Goal: Task Accomplishment & Management: Manage account settings

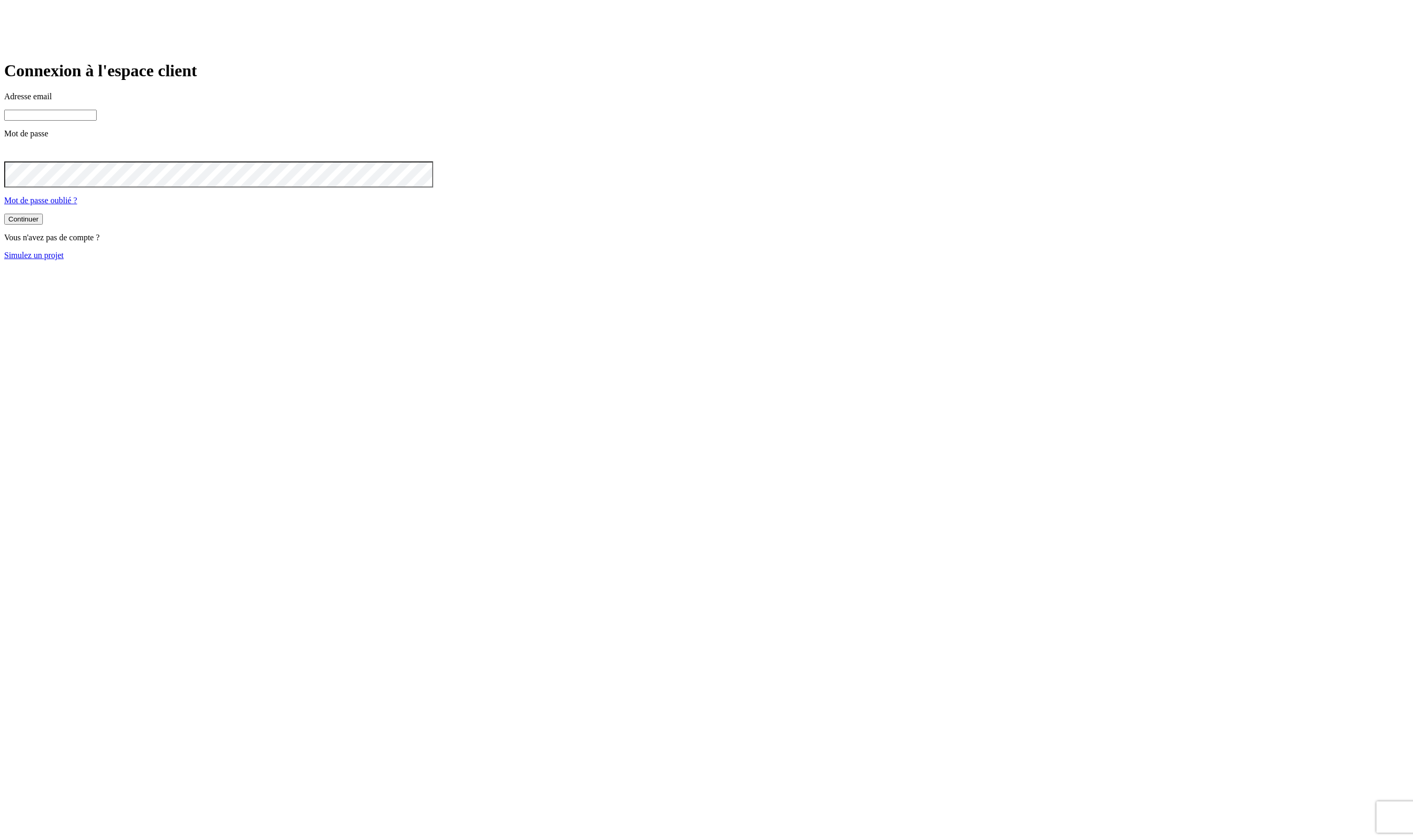
click at [97, 121] on input at bounding box center [50, 115] width 93 height 11
type input "j"
paste input "[DOMAIN_NAME][PERSON_NAME][EMAIL_ADDRESS][DOMAIN_NAME]"
type input "j"
paste input "[DOMAIN_NAME][PERSON_NAME][EMAIL_ADDRESS][DOMAIN_NAME]"
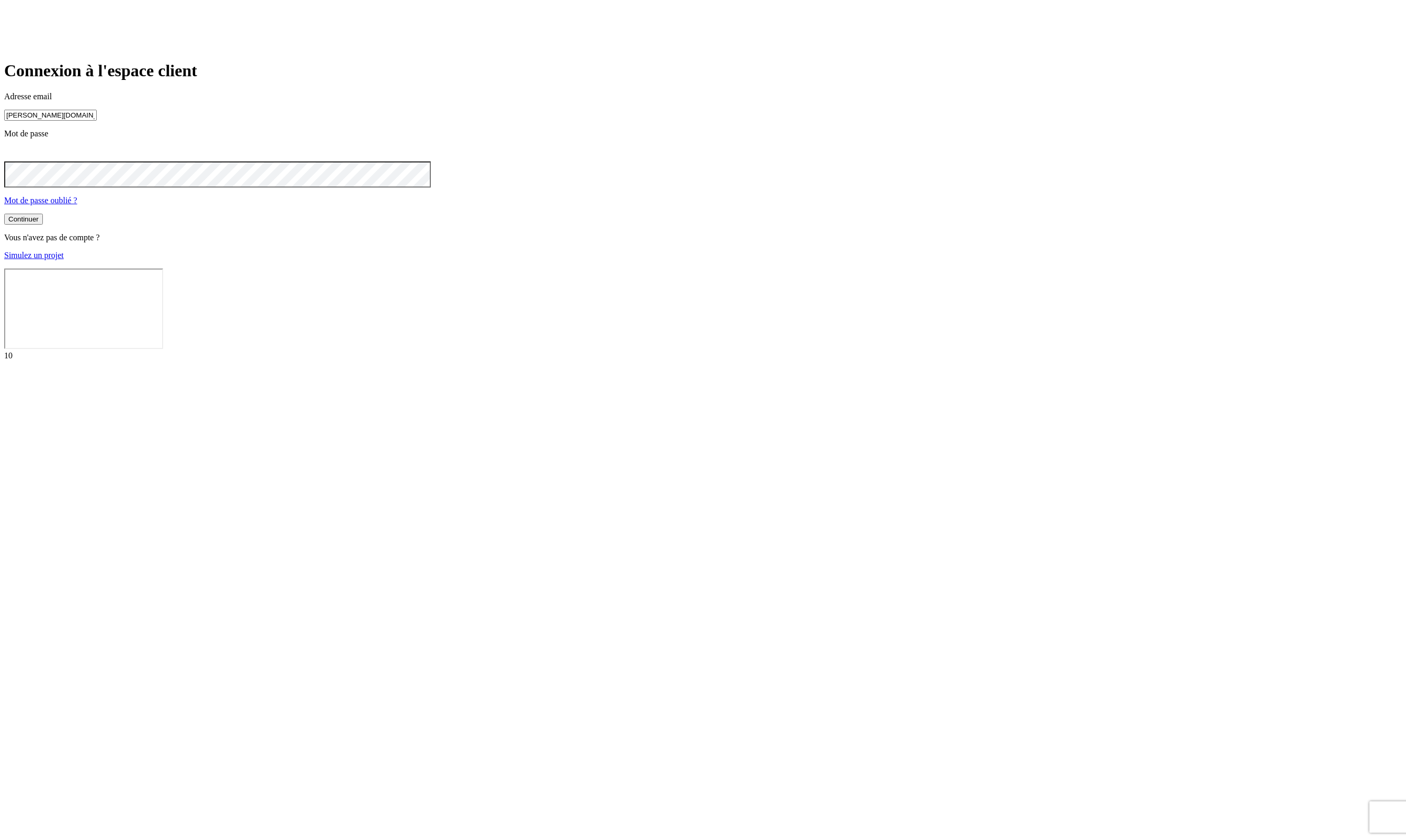
type input "[PERSON_NAME][DOMAIN_NAME][EMAIL_ADDRESS][DOMAIN_NAME]"
click at [4, 215] on button "Continuer" at bounding box center [23, 220] width 38 height 11
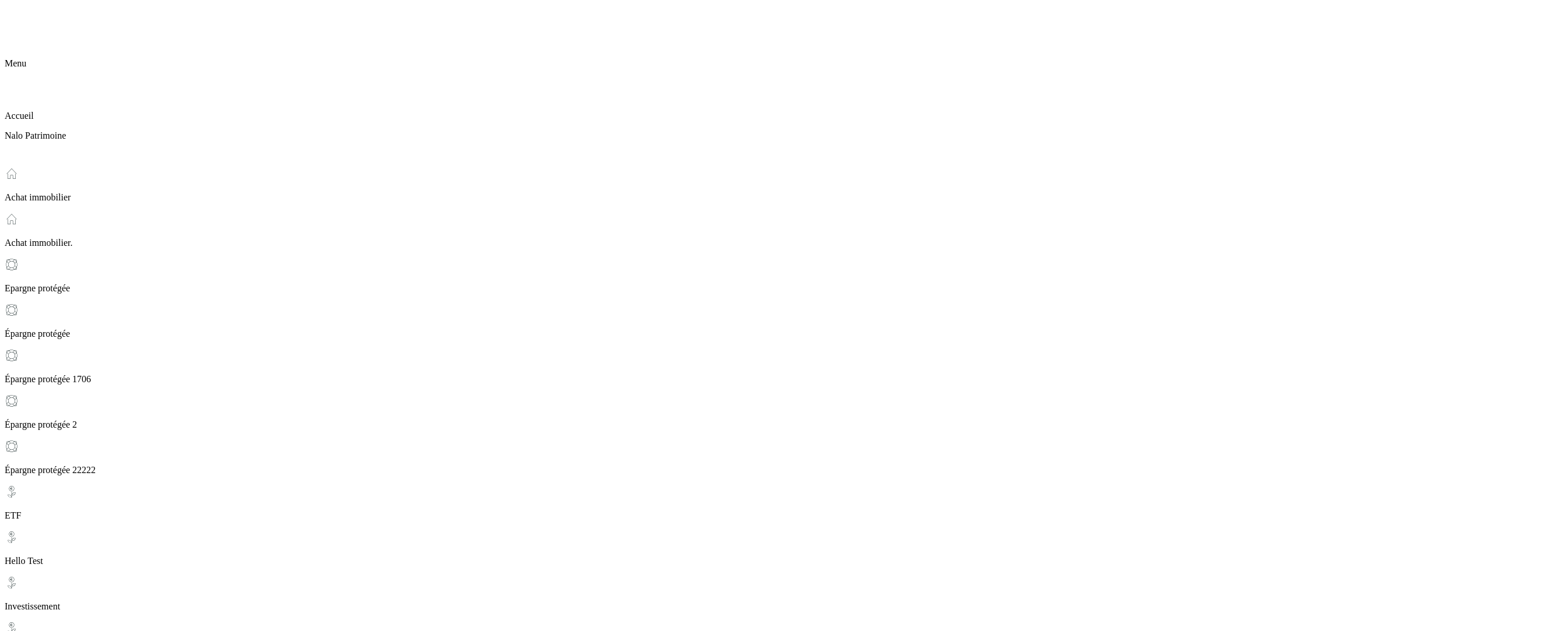
scroll to position [180, 0]
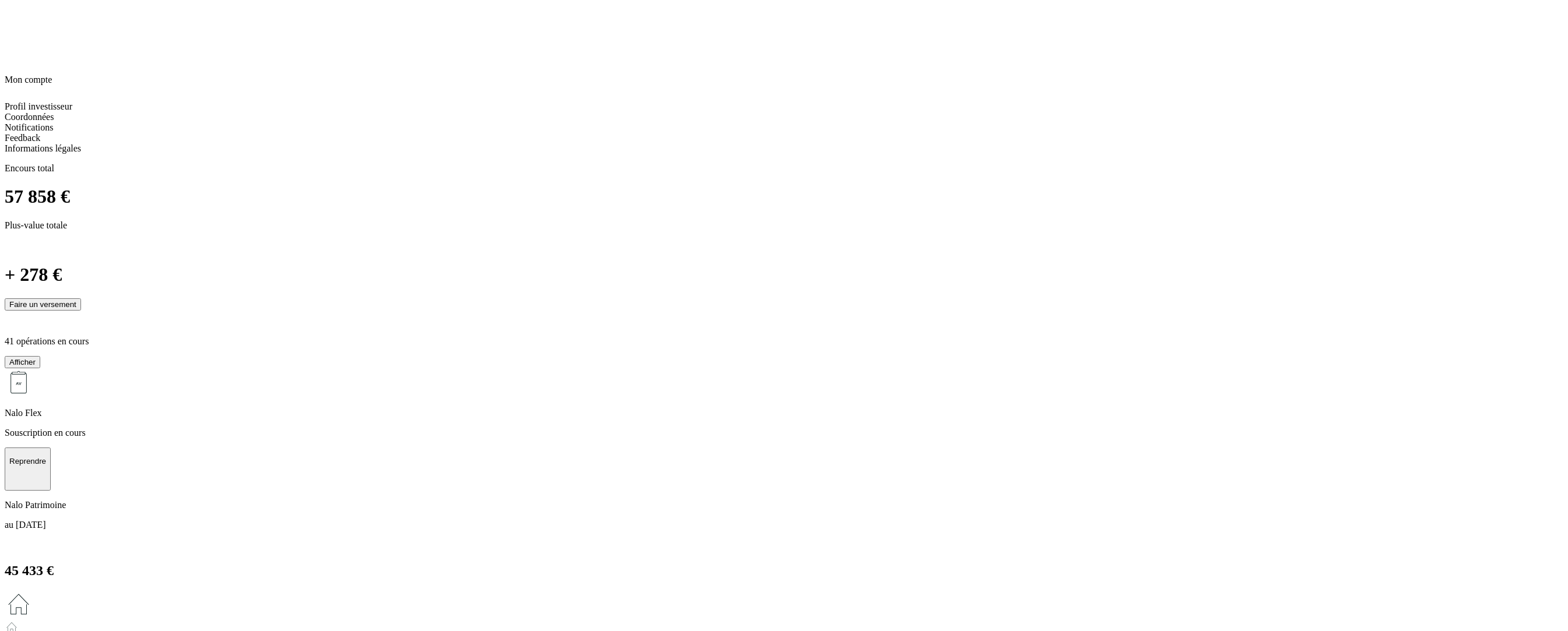
scroll to position [0, 0]
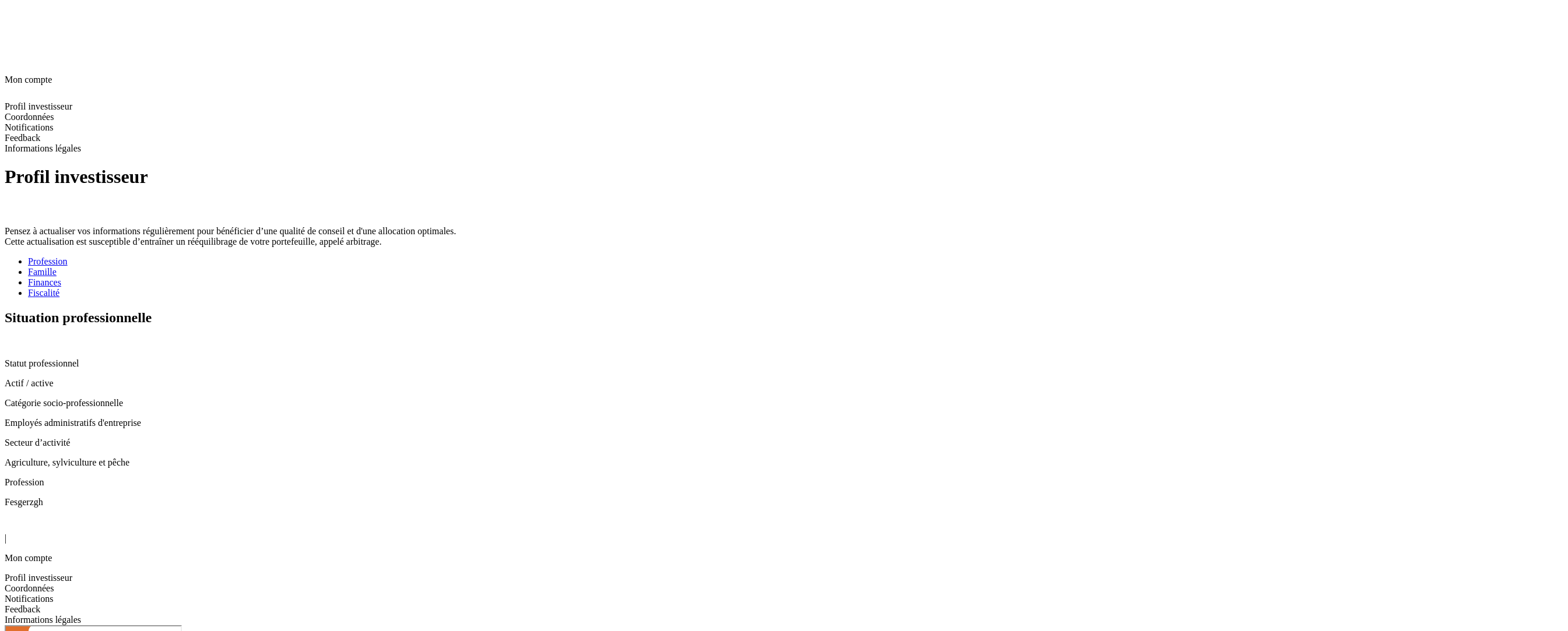
click at [590, 256] on ul "Profession Famille Finances Fiscalité" at bounding box center [784, 277] width 1559 height 42
click at [578, 288] on div "Fiscalité" at bounding box center [795, 293] width 1535 height 11
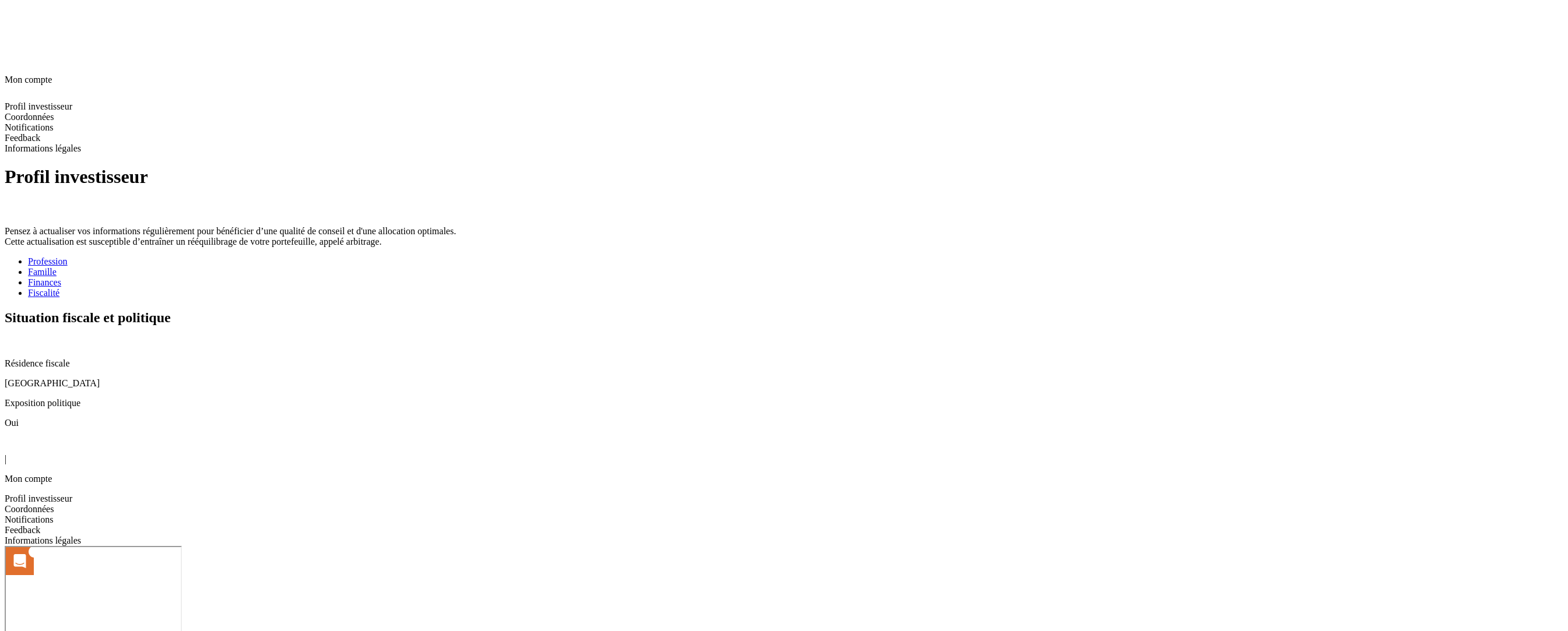
click at [14, 337] on icon at bounding box center [9, 342] width 9 height 9
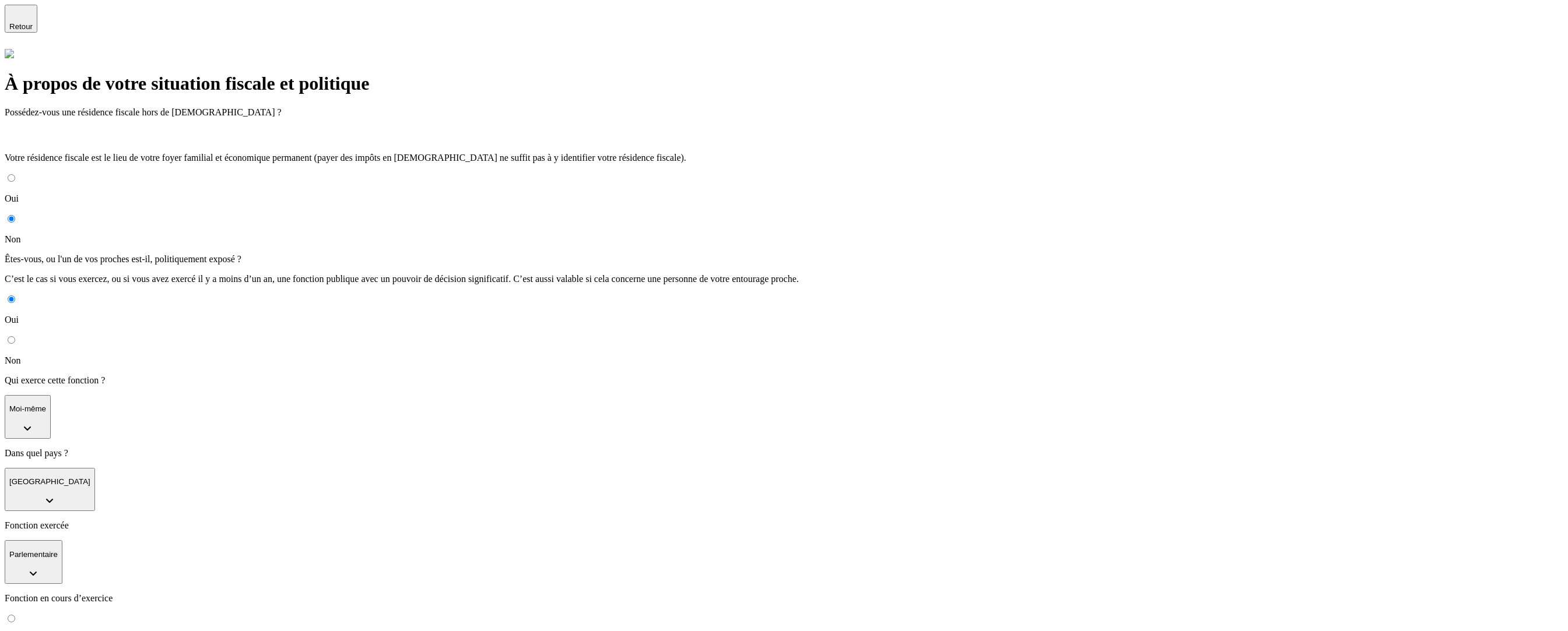
type input "[DATE]"
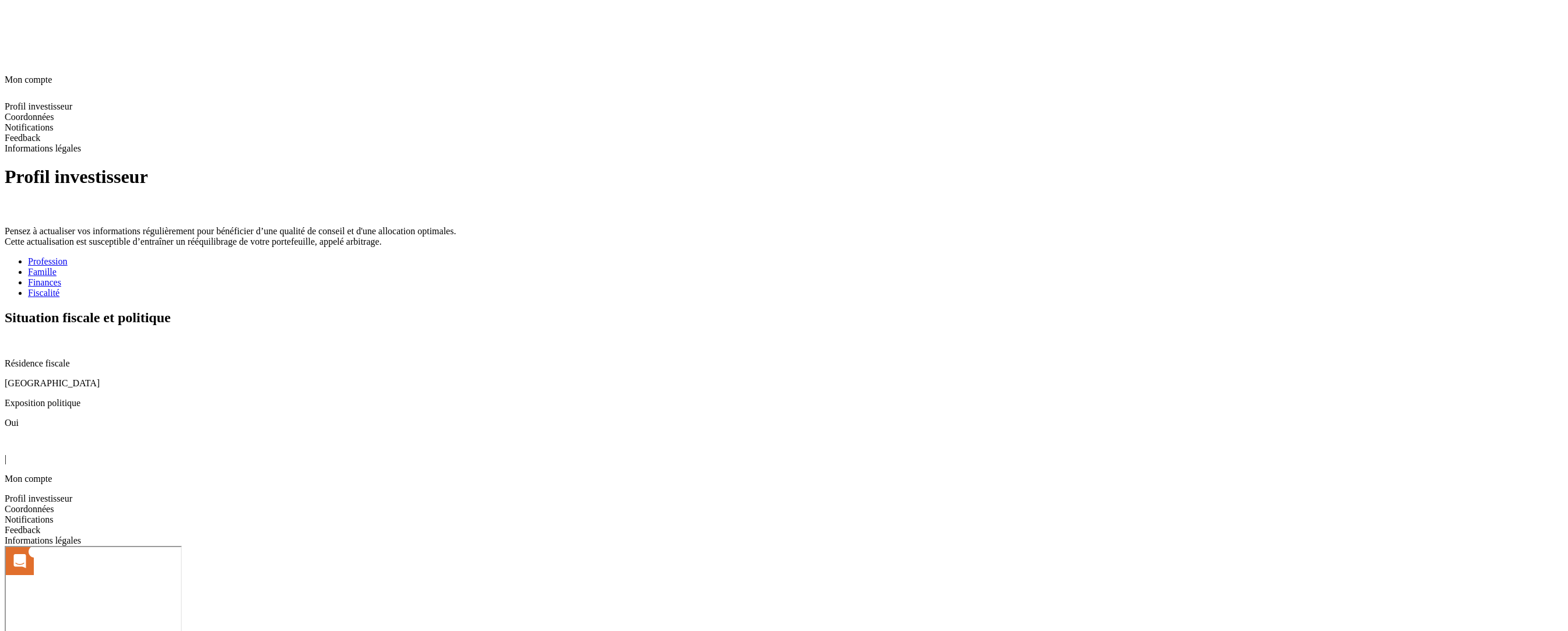
click at [1055, 427] on div "Profil investisseur Pensez à actualiser vos informations régulièrement pour bén…" at bounding box center [784, 296] width 1559 height 261
click at [347, 427] on div "Profil investisseur Pensez à actualiser vos informations régulièrement pour bén…" at bounding box center [784, 296] width 1559 height 261
click at [1018, 311] on div "Profil investisseur Pensez à actualiser vos informations régulièrement pour bén…" at bounding box center [784, 296] width 1559 height 261
